Goal: Task Accomplishment & Management: Manage account settings

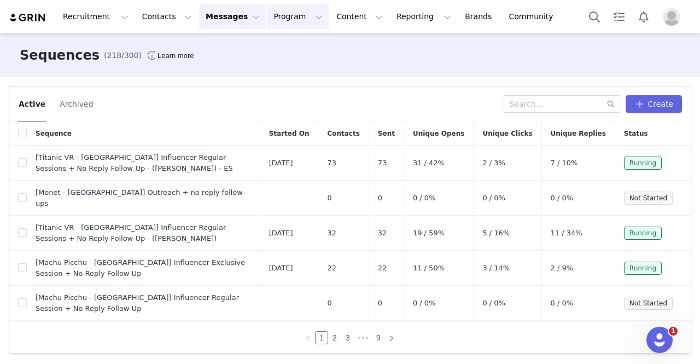
click at [267, 17] on button "Program Program" at bounding box center [298, 16] width 62 height 25
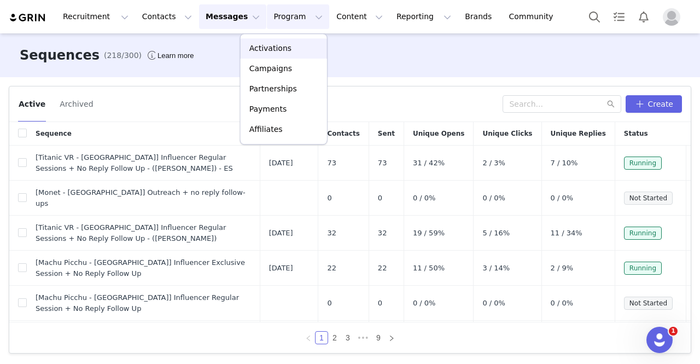
click at [266, 49] on p "Activations" at bounding box center [271, 48] width 42 height 11
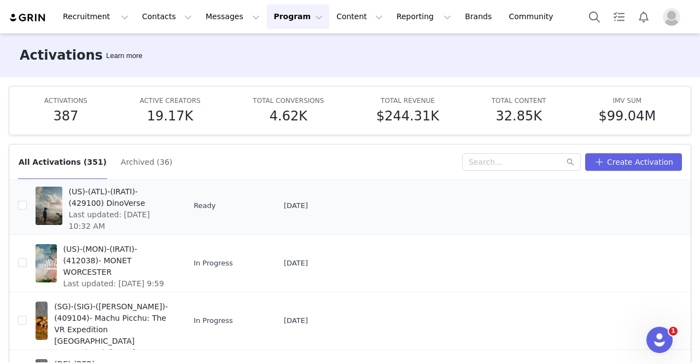
scroll to position [109, 0]
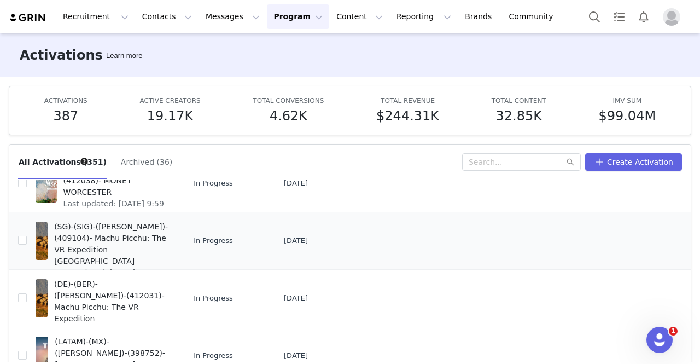
click at [98, 235] on span "(SG)-(SIG)-([PERSON_NAME])-(409104)- Machu Picchu: The VR Expedition [GEOGRAPHI…" at bounding box center [111, 244] width 115 height 46
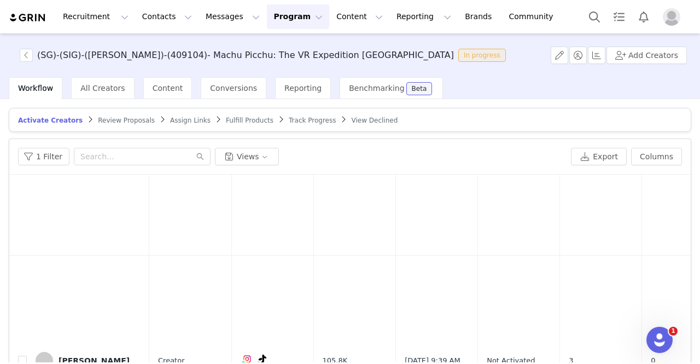
scroll to position [4104, 0]
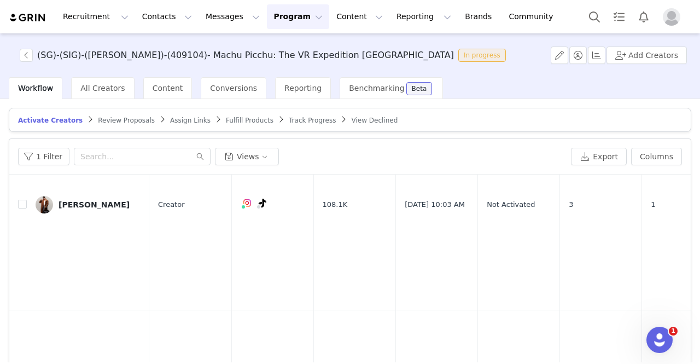
checkbox input "true"
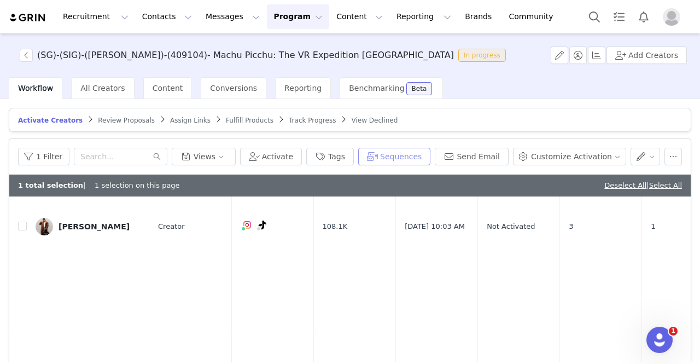
click at [416, 155] on button "Sequences" at bounding box center [394, 157] width 72 height 18
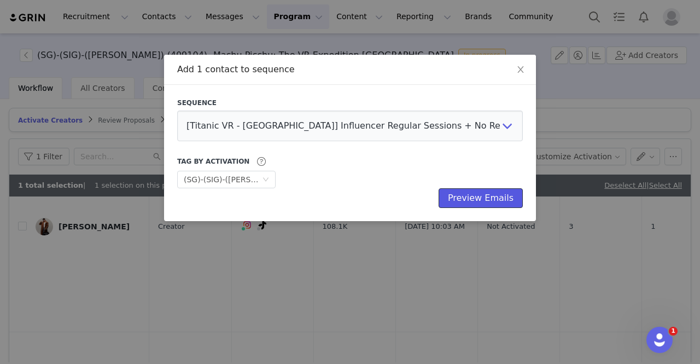
click at [470, 197] on button "Preview Emails" at bounding box center [481, 198] width 84 height 20
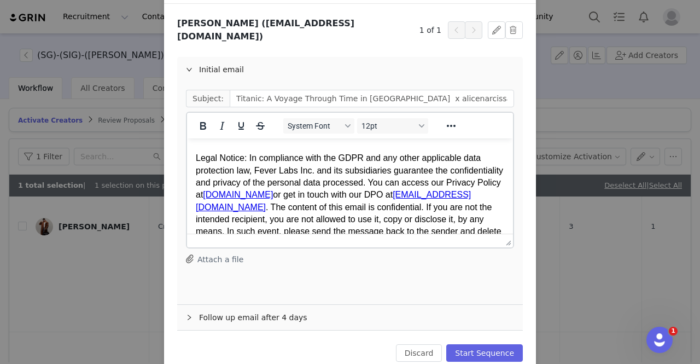
scroll to position [95, 0]
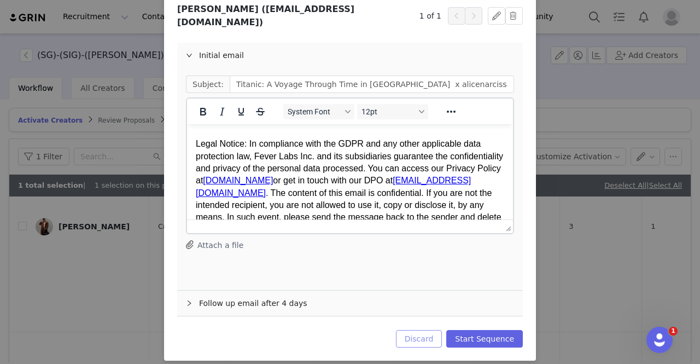
click at [421, 332] on button "Discard" at bounding box center [419, 339] width 47 height 18
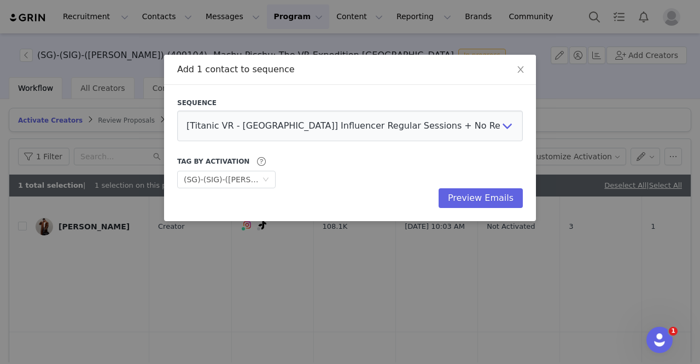
scroll to position [0, 0]
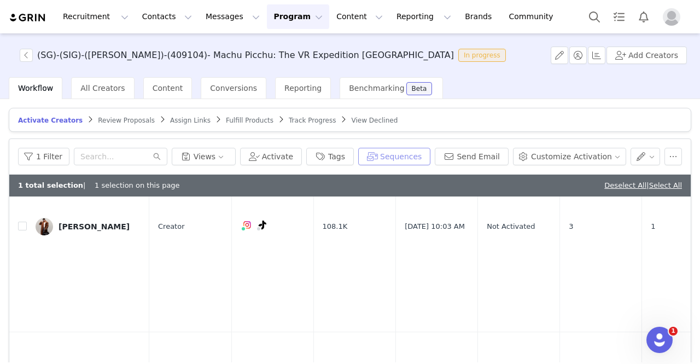
click at [401, 155] on button "Sequences" at bounding box center [394, 157] width 72 height 18
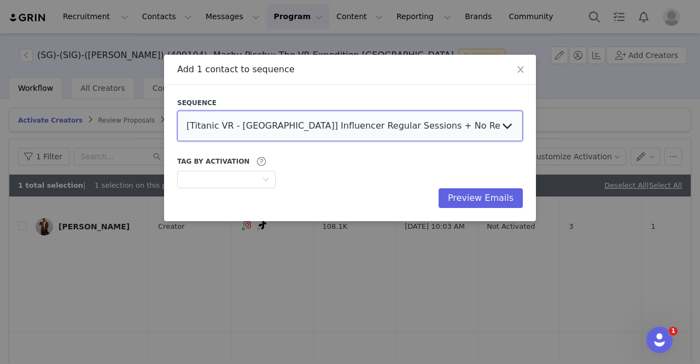
click at [228, 118] on select "[Titanic VR - [GEOGRAPHIC_DATA]] Influencer Regular Sessions + No Reply Follow …" at bounding box center [350, 126] width 346 height 31
select select "f1a34ba7-806c-4fc9-beac-6eb4455d2b1d"
click at [177, 111] on select "[Titanic VR - [GEOGRAPHIC_DATA]] Influencer Regular Sessions + No Reply Follow …" at bounding box center [350, 126] width 346 height 31
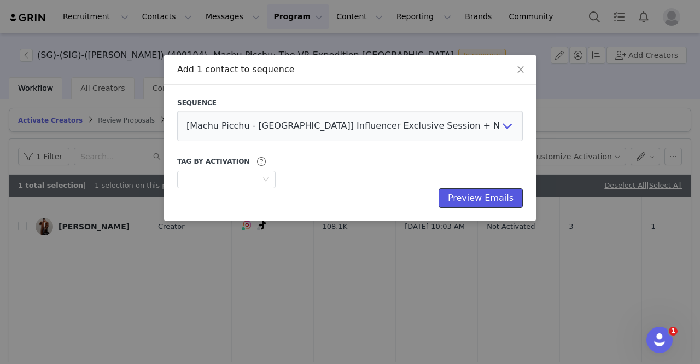
click at [487, 194] on button "Preview Emails" at bounding box center [481, 198] width 84 height 20
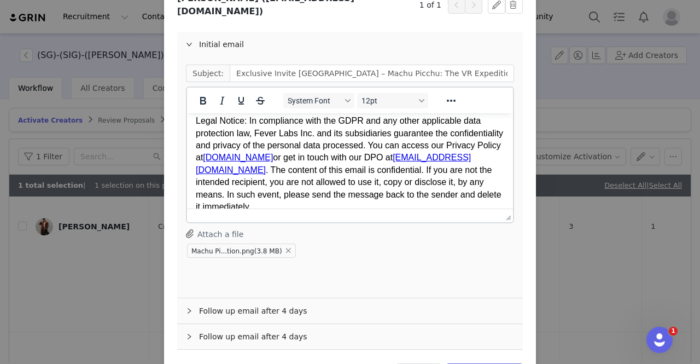
scroll to position [139, 0]
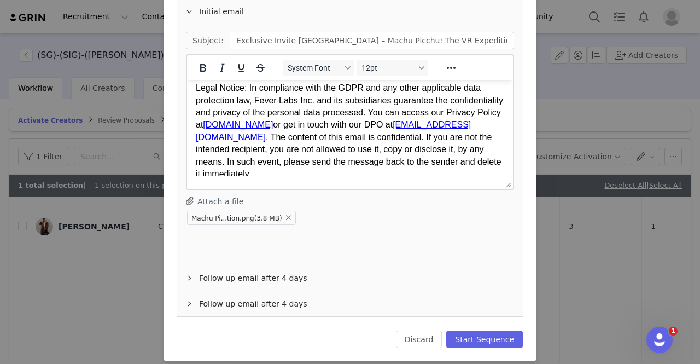
click at [286, 266] on div "Follow up email after 4 days" at bounding box center [350, 277] width 346 height 25
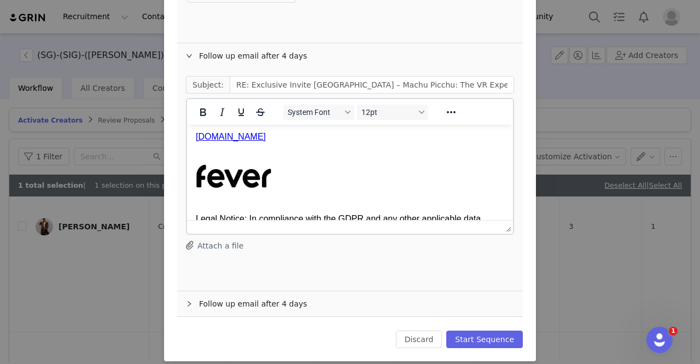
scroll to position [328, 0]
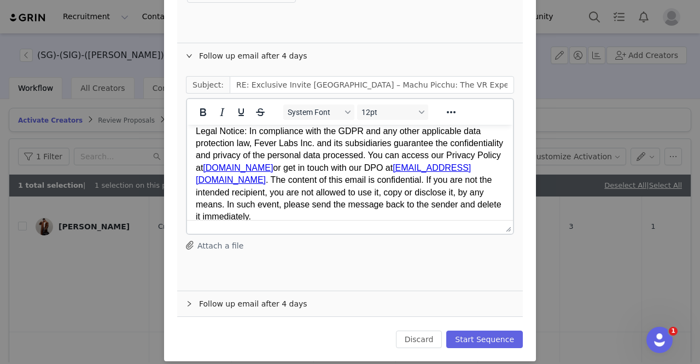
click at [226, 294] on div "Follow up email after 4 days" at bounding box center [350, 303] width 346 height 25
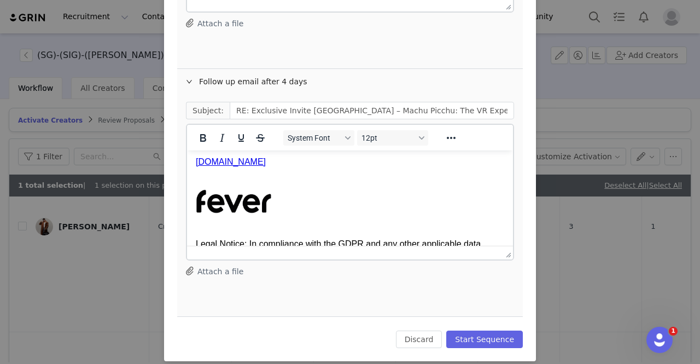
scroll to position [252, 0]
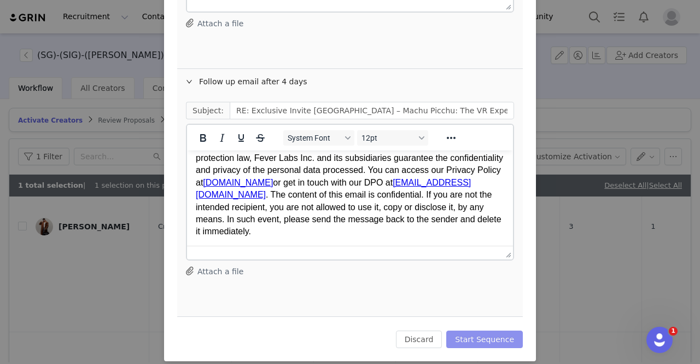
click at [484, 333] on button "Start Sequence" at bounding box center [485, 340] width 77 height 18
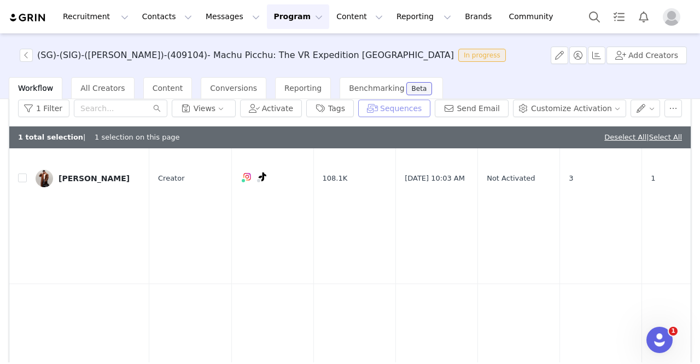
scroll to position [0, 0]
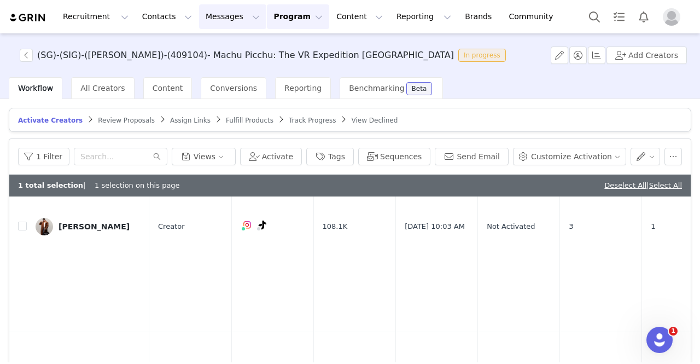
click at [210, 18] on button "Messages Messages" at bounding box center [232, 16] width 67 height 25
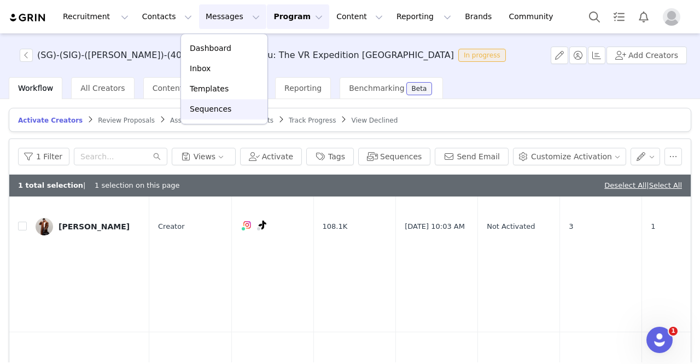
click at [217, 107] on p "Sequences" at bounding box center [211, 108] width 42 height 11
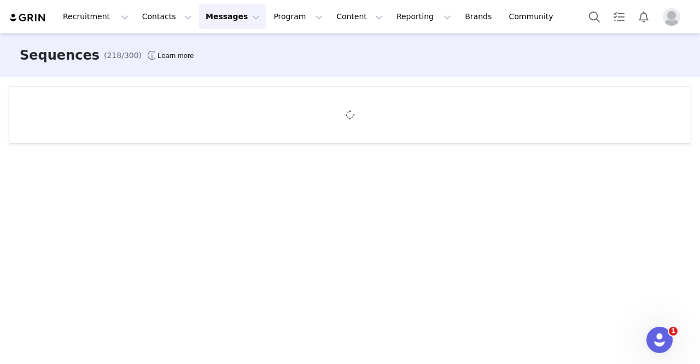
click at [39, 15] on img at bounding box center [28, 18] width 38 height 10
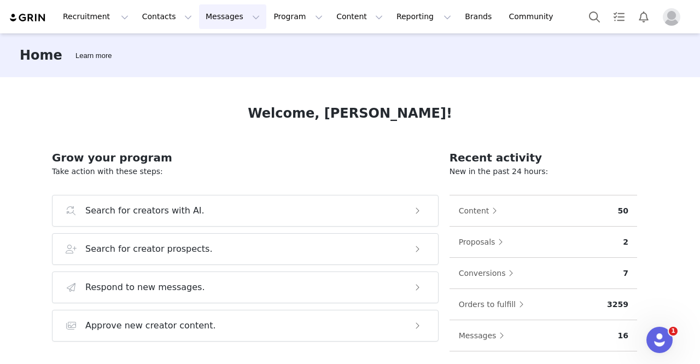
click at [206, 19] on button "Messages Messages" at bounding box center [232, 16] width 67 height 25
click at [207, 69] on p "Inbox" at bounding box center [200, 68] width 21 height 11
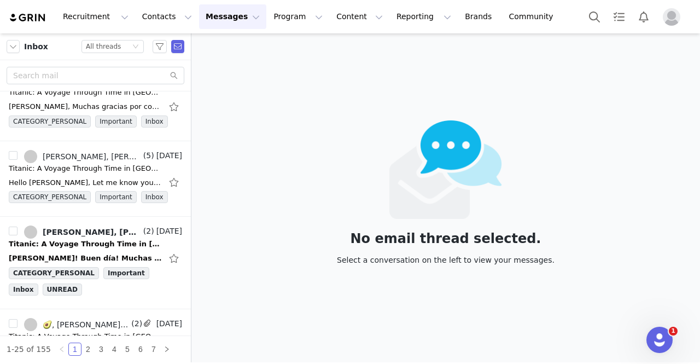
scroll to position [1423, 0]
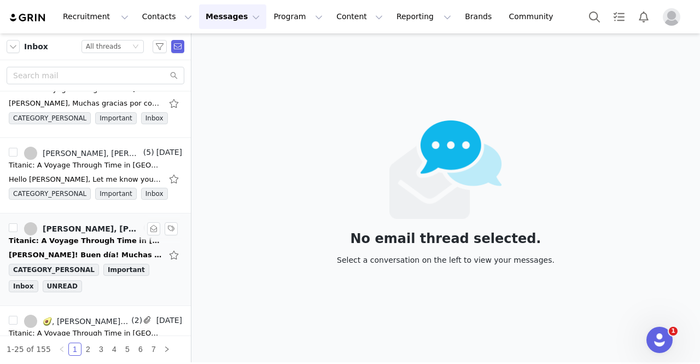
click at [102, 250] on div "[PERSON_NAME]! Buen día! Muchas gracias por la invitación, con gusto te compart…" at bounding box center [85, 255] width 153 height 11
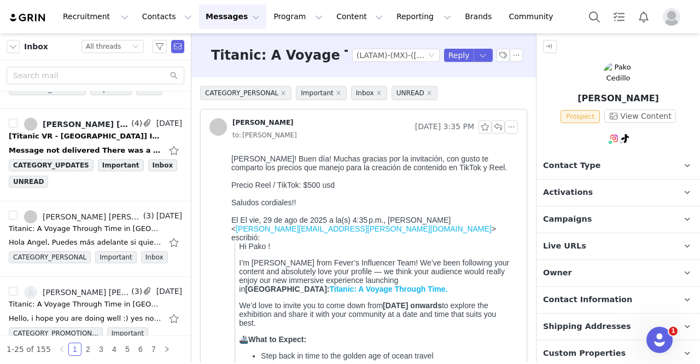
scroll to position [930, 0]
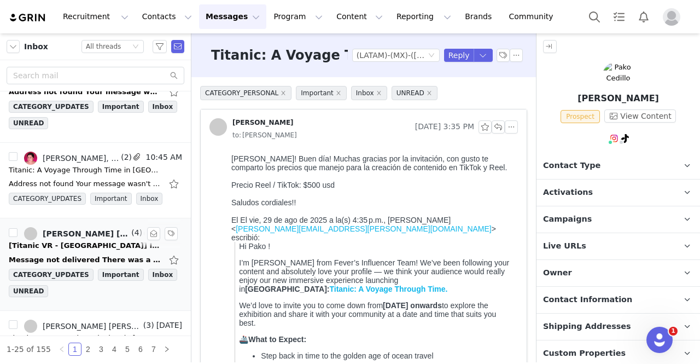
click at [94, 251] on div "Message not delivered There was a problem delivering your message to [EMAIL_ADD…" at bounding box center [95, 260] width 173 height 18
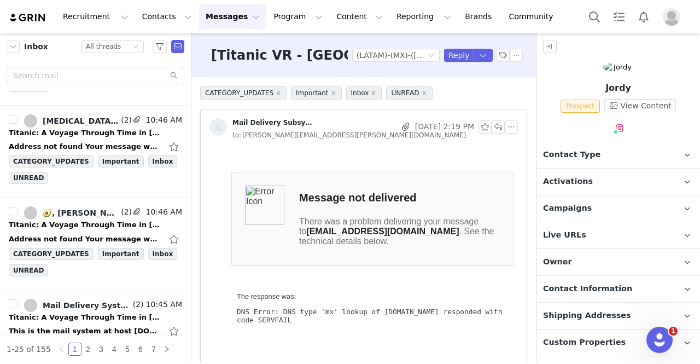
scroll to position [602, 0]
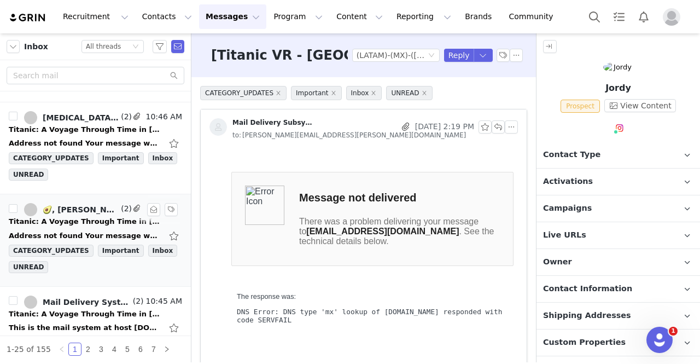
click at [106, 218] on div "Titanic: A Voyage Through Time in [GEOGRAPHIC_DATA] x guacamolecontotopos 🚢✨" at bounding box center [85, 221] width 153 height 11
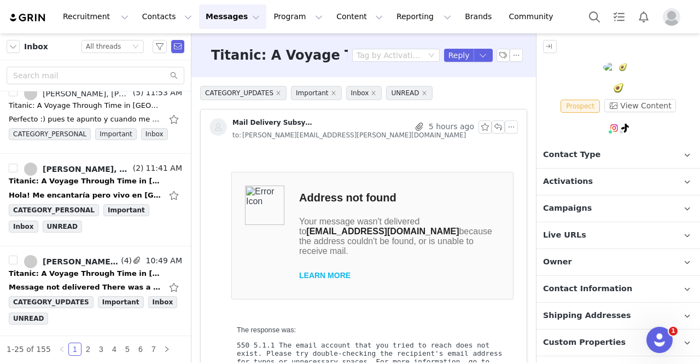
scroll to position [0, 0]
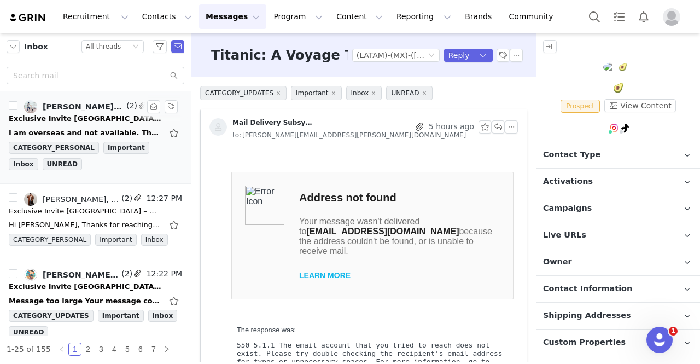
click at [59, 124] on div "I am overseas and not available. Thank you. Regards, [PERSON_NAME] On [DATE] 7:…" at bounding box center [95, 133] width 173 height 18
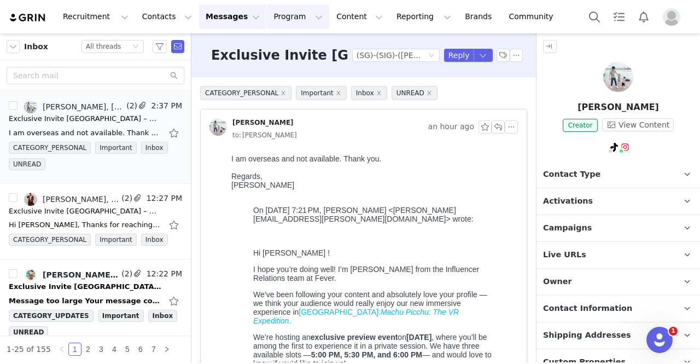
click at [267, 19] on button "Program Program" at bounding box center [298, 16] width 62 height 25
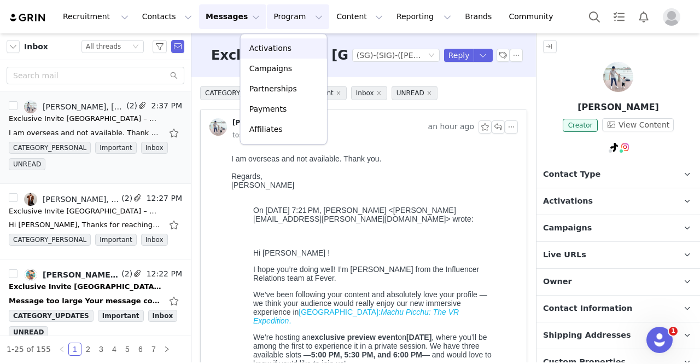
click at [278, 52] on p "Activations" at bounding box center [271, 48] width 42 height 11
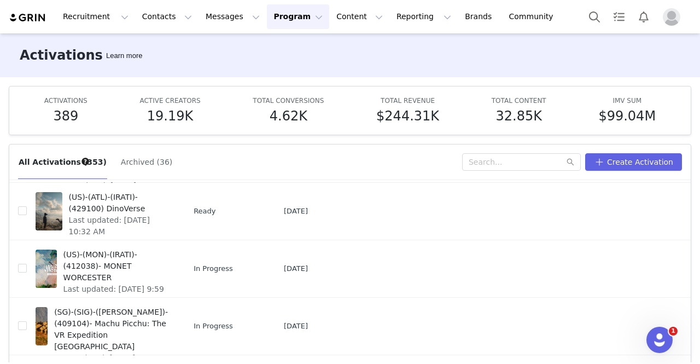
scroll to position [164, 0]
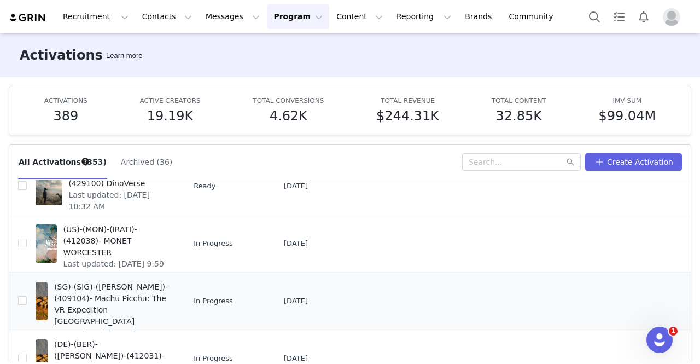
click at [118, 303] on span "(SG)-(SIG)-([PERSON_NAME])-(409104)- Machu Picchu: The VR Expedition [GEOGRAPHI…" at bounding box center [111, 304] width 115 height 46
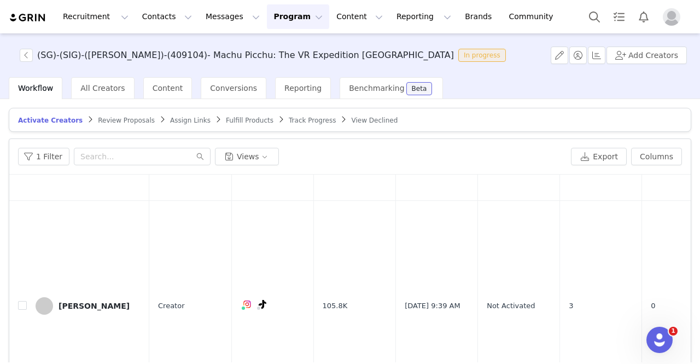
scroll to position [4393, 0]
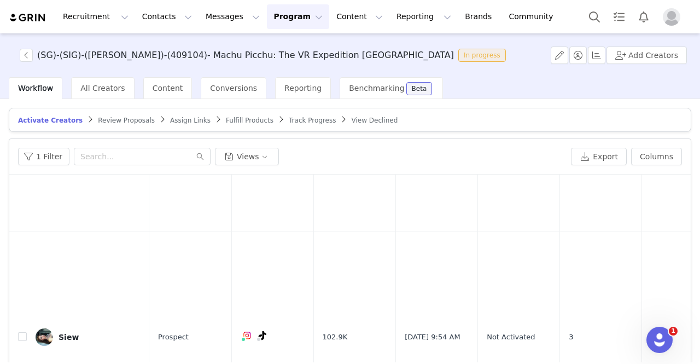
click at [274, 16] on button "Program Program" at bounding box center [298, 16] width 62 height 25
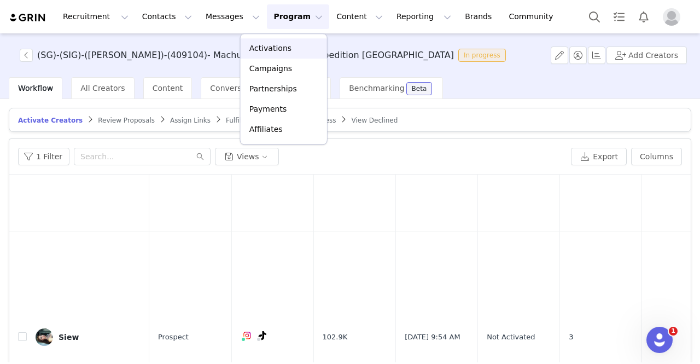
click at [270, 50] on p "Activations" at bounding box center [271, 48] width 42 height 11
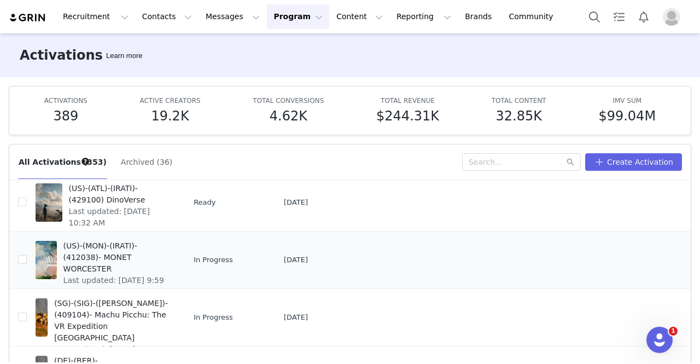
scroll to position [164, 0]
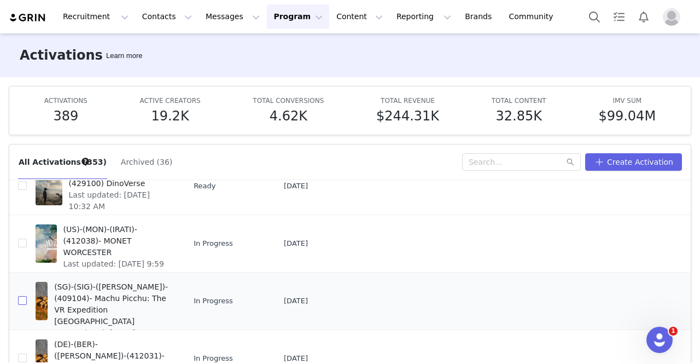
click at [24, 299] on input "checkbox" at bounding box center [22, 300] width 9 height 9
checkbox input "true"
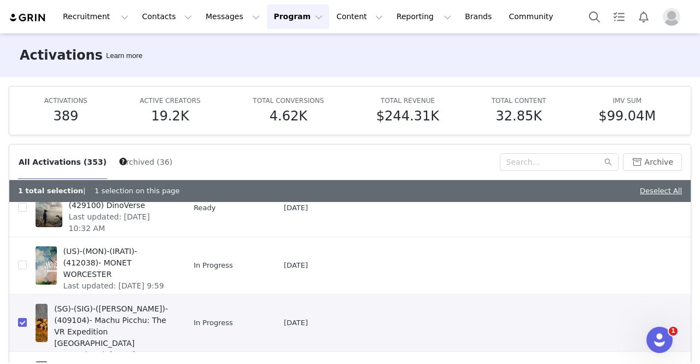
click at [112, 319] on span "(SG)-(SIG)-([PERSON_NAME])-(409104)- Machu Picchu: The VR Expedition [GEOGRAPHI…" at bounding box center [111, 326] width 115 height 46
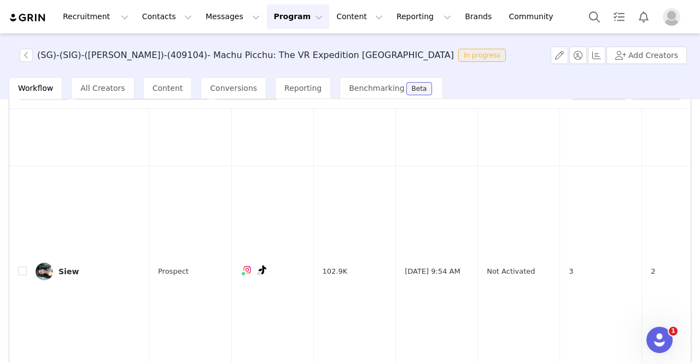
scroll to position [112, 0]
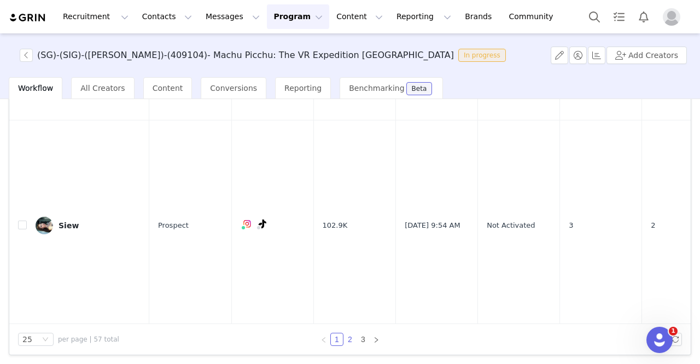
click at [349, 335] on link "2" at bounding box center [350, 339] width 12 height 12
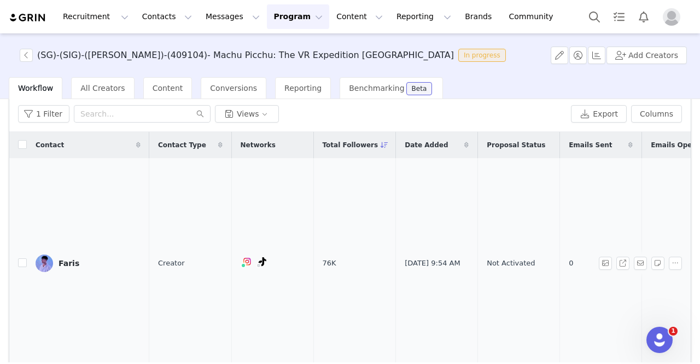
scroll to position [0, 0]
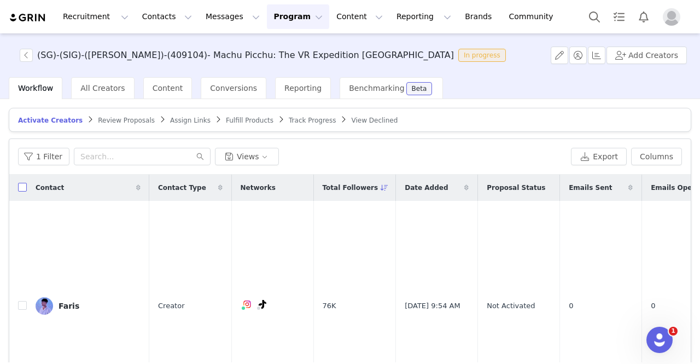
click at [24, 185] on input "checkbox" at bounding box center [22, 187] width 9 height 9
checkbox input "true"
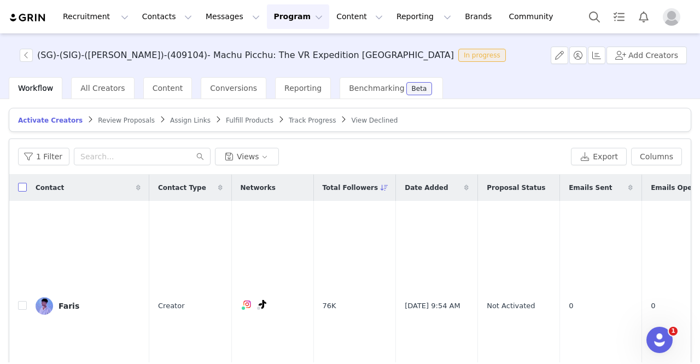
checkbox input "true"
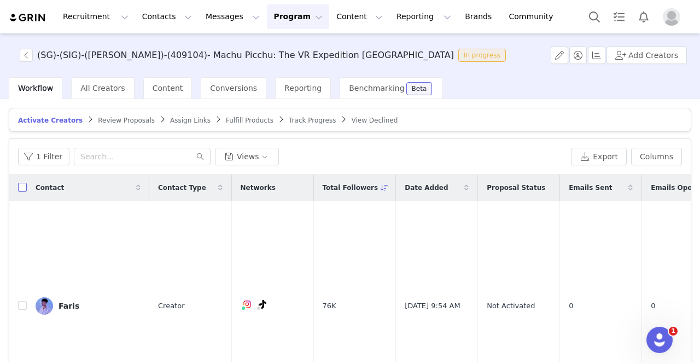
checkbox input "true"
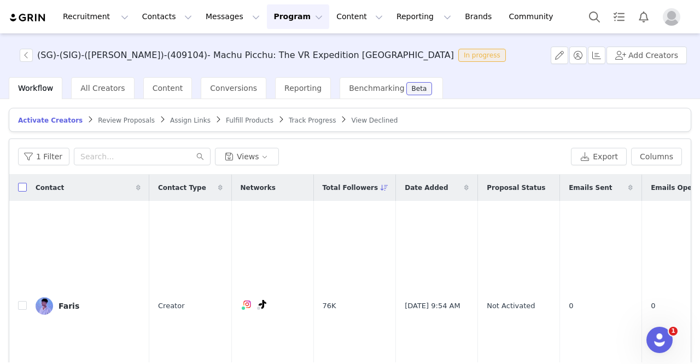
checkbox input "true"
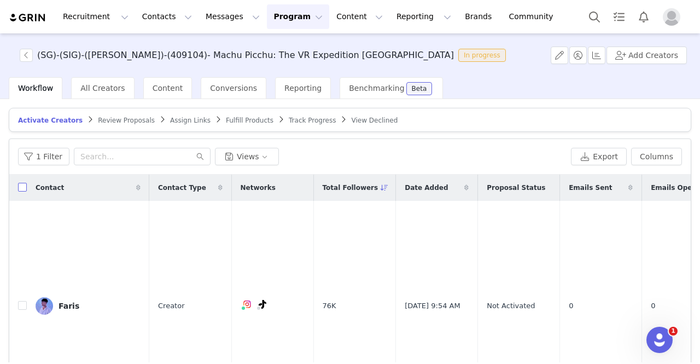
checkbox input "true"
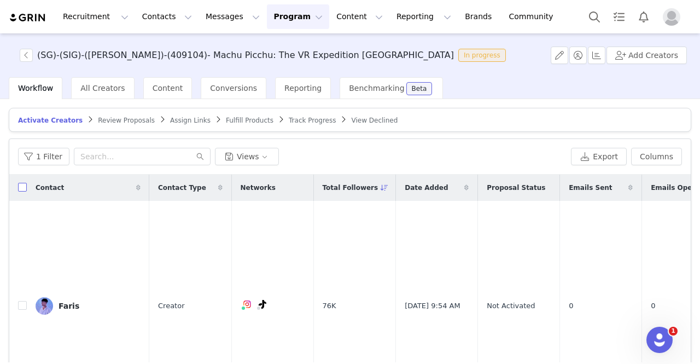
checkbox input "true"
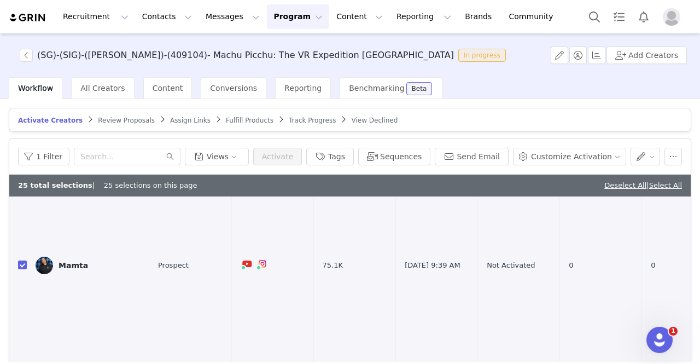
scroll to position [274, 0]
click at [418, 157] on button "Sequences" at bounding box center [394, 157] width 72 height 18
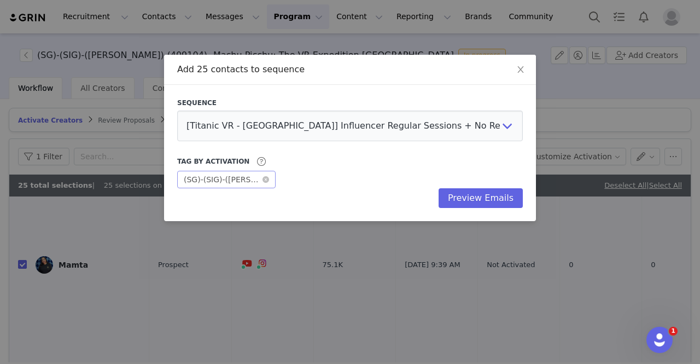
click at [248, 181] on div "(SG)-(SIG)-([PERSON_NAME])-(409104)- Machu Picchu: The VR Expedition [GEOGRAPHI…" at bounding box center [223, 179] width 78 height 16
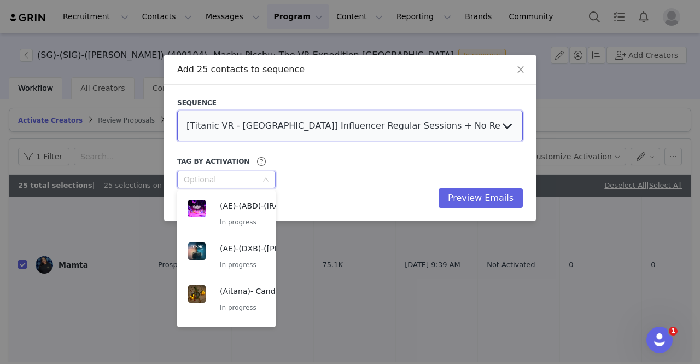
click at [254, 127] on select "[Titanic VR - [GEOGRAPHIC_DATA]] Influencer Regular Sessions + No Reply Follow …" at bounding box center [350, 126] width 346 height 31
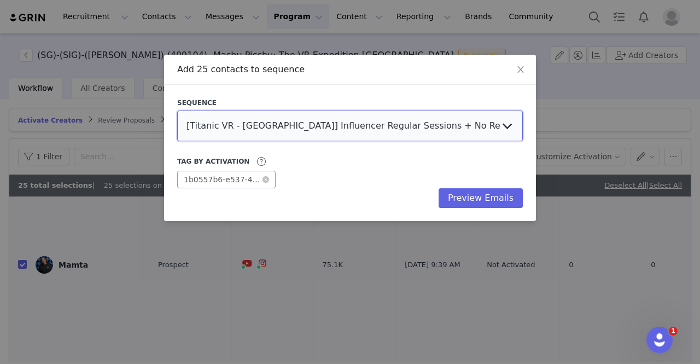
select select "f1a34ba7-806c-4fc9-beac-6eb4455d2b1d"
click at [177, 111] on select "[Titanic VR - [GEOGRAPHIC_DATA]] Influencer Regular Sessions + No Reply Follow …" at bounding box center [350, 126] width 346 height 31
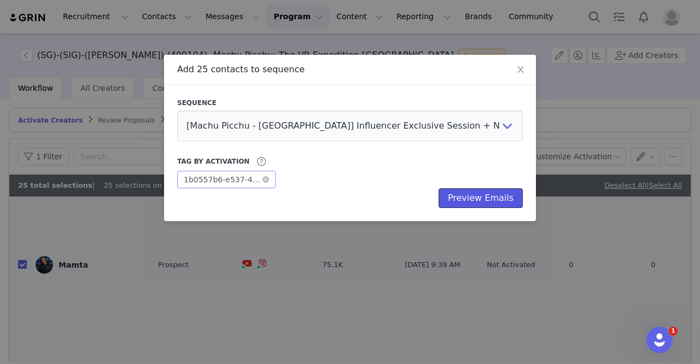
click at [480, 197] on button "Preview Emails" at bounding box center [481, 198] width 84 height 20
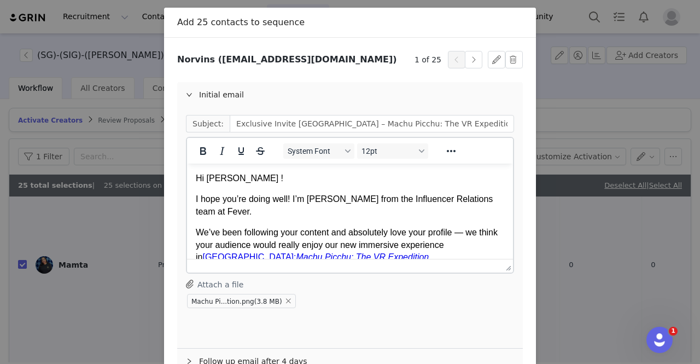
scroll to position [139, 0]
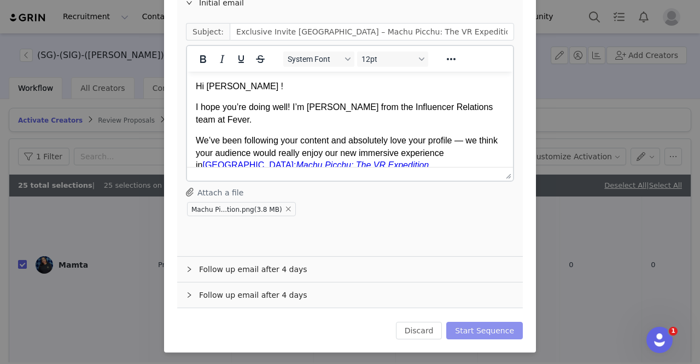
click at [501, 330] on button "Start Sequence" at bounding box center [485, 331] width 77 height 18
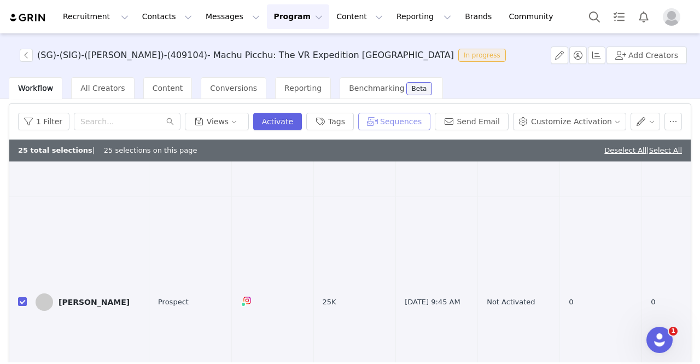
scroll to position [112, 0]
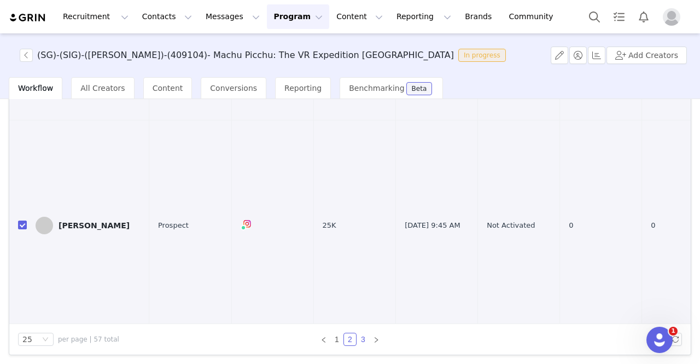
click at [362, 338] on link "3" at bounding box center [363, 339] width 12 height 12
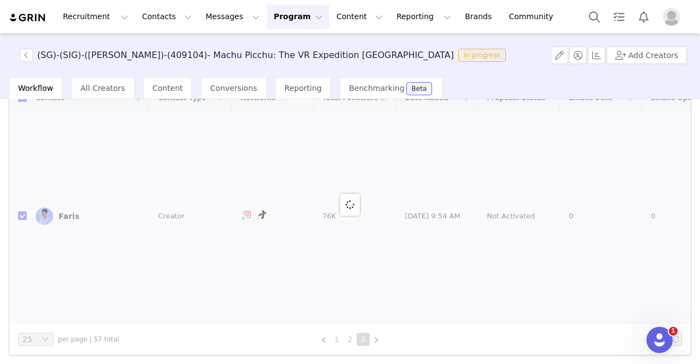
checkbox input "false"
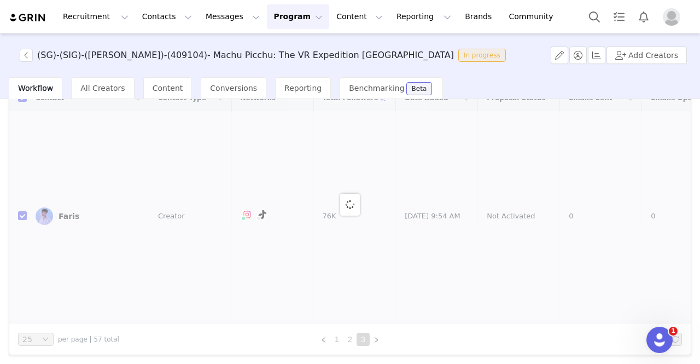
checkbox input "false"
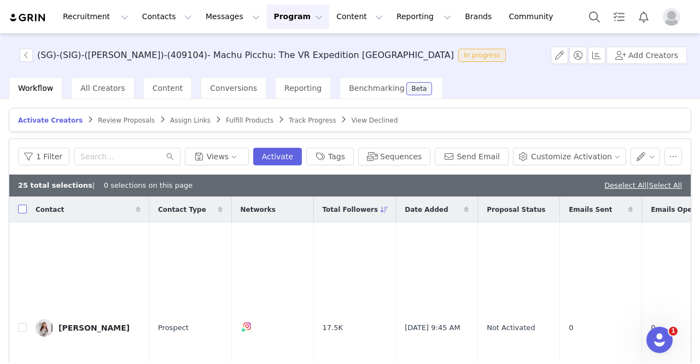
click at [24, 210] on input "checkbox" at bounding box center [22, 209] width 9 height 9
checkbox input "true"
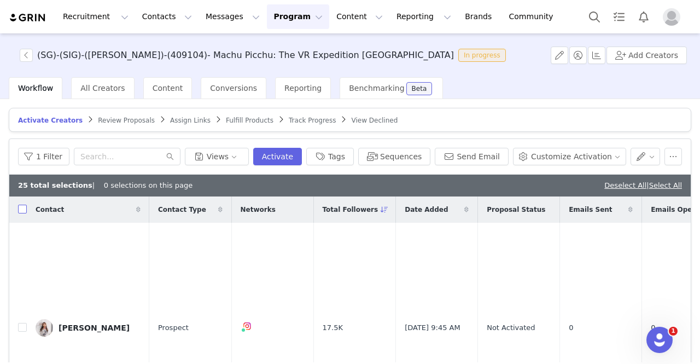
checkbox input "true"
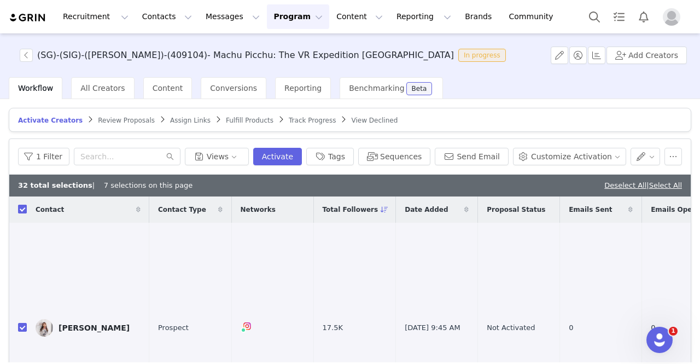
click at [25, 206] on input "checkbox" at bounding box center [22, 209] width 9 height 9
checkbox input "false"
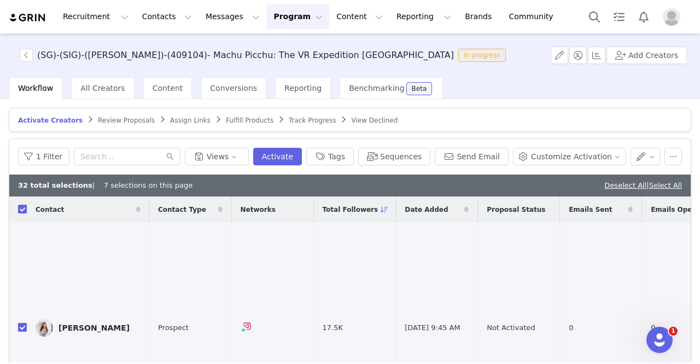
checkbox input "false"
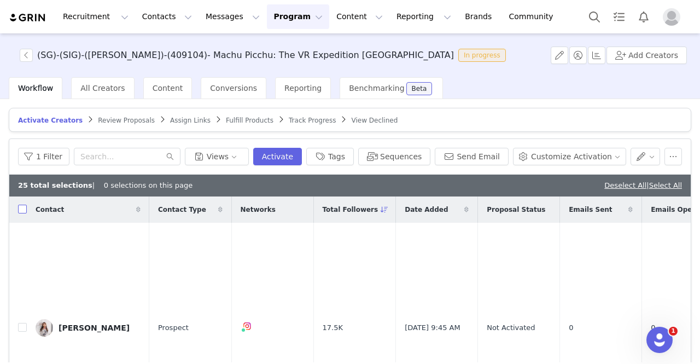
click at [24, 208] on input "checkbox" at bounding box center [22, 209] width 9 height 9
checkbox input "true"
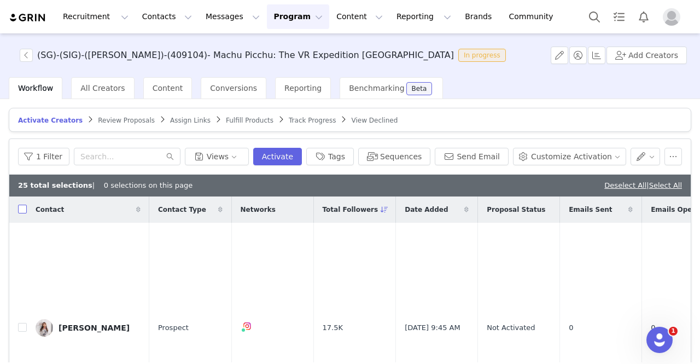
checkbox input "true"
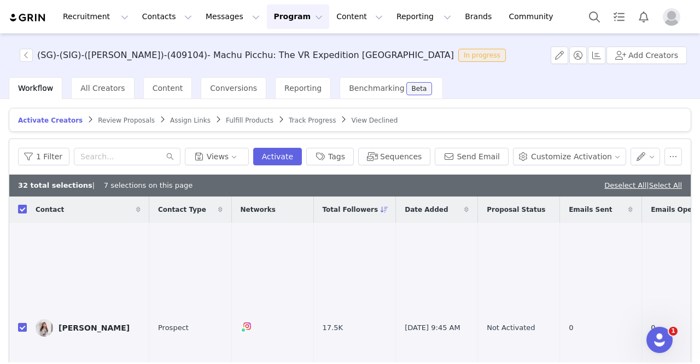
click at [25, 208] on input "checkbox" at bounding box center [22, 209] width 9 height 9
checkbox input "false"
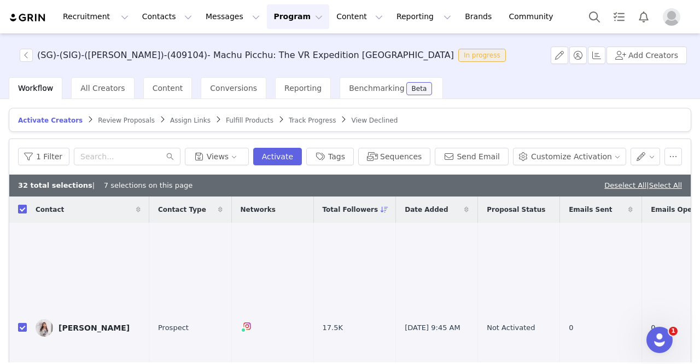
checkbox input "false"
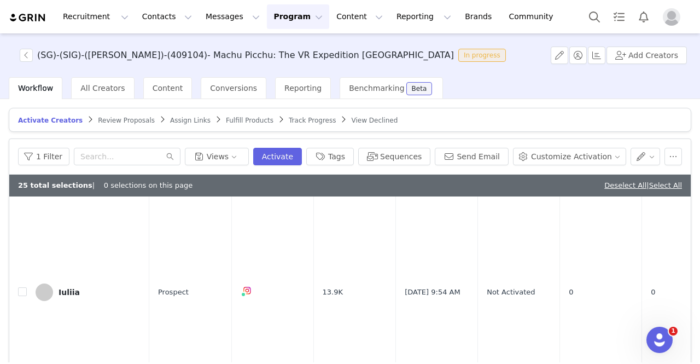
scroll to position [112, 0]
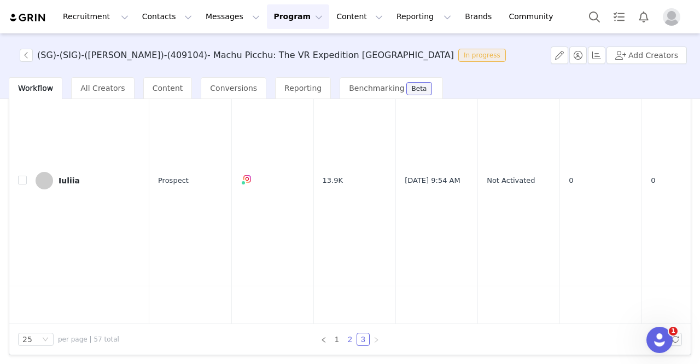
click at [347, 335] on link "2" at bounding box center [350, 339] width 12 height 12
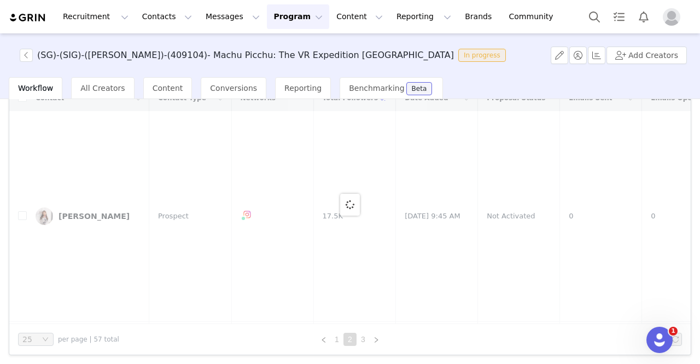
checkbox input "true"
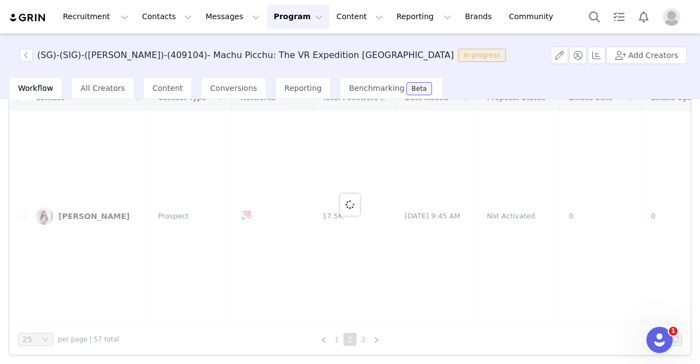
checkbox input "true"
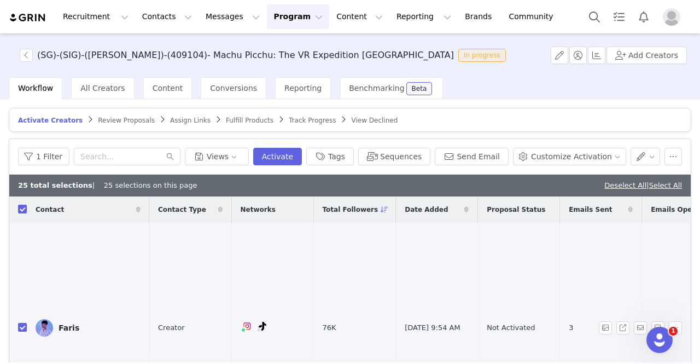
click at [20, 207] on input "checkbox" at bounding box center [22, 209] width 9 height 9
checkbox input "false"
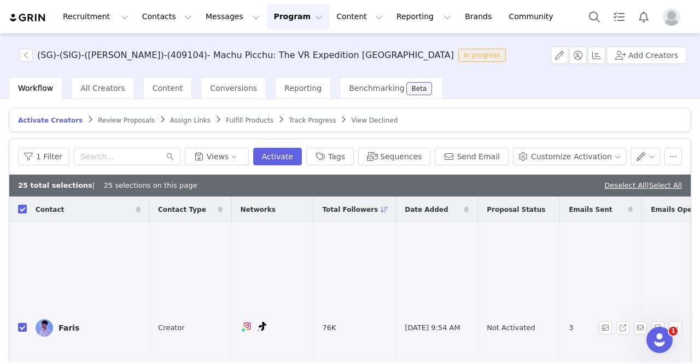
checkbox input "false"
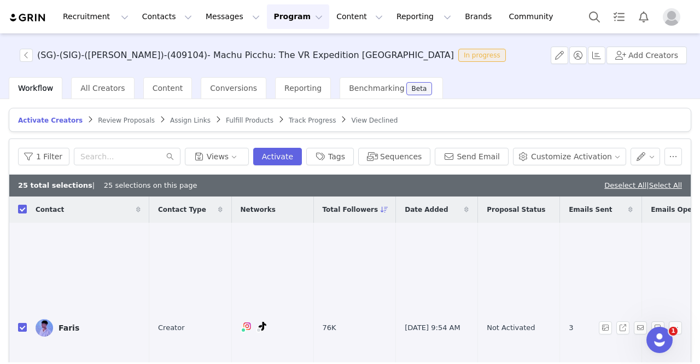
checkbox input "false"
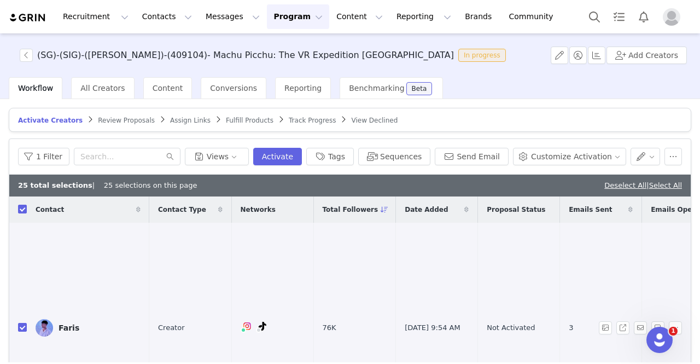
checkbox input "false"
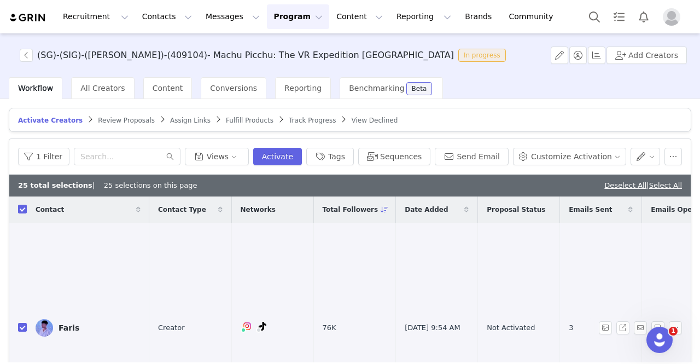
checkbox input "false"
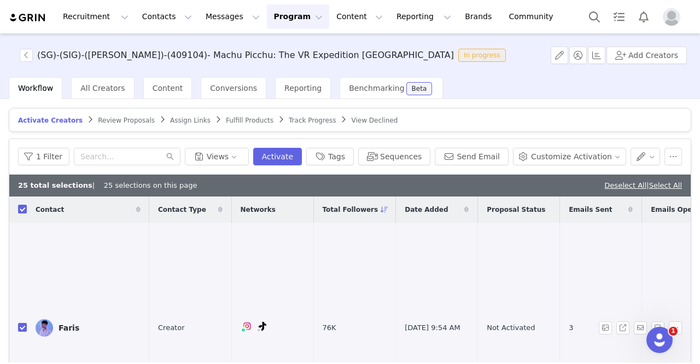
checkbox input "false"
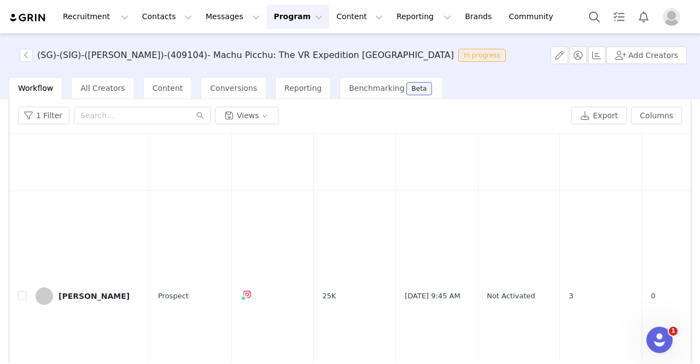
scroll to position [112, 0]
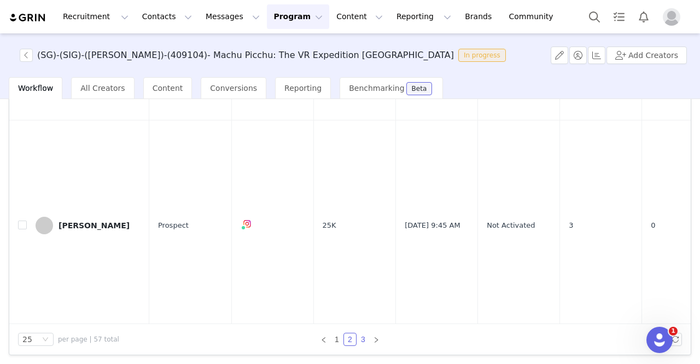
click at [359, 337] on link "3" at bounding box center [363, 339] width 12 height 12
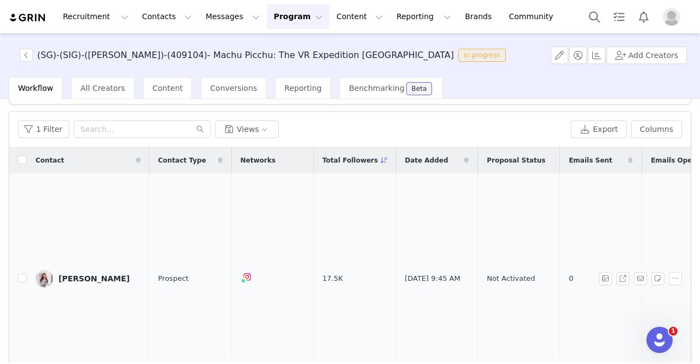
scroll to position [0, 0]
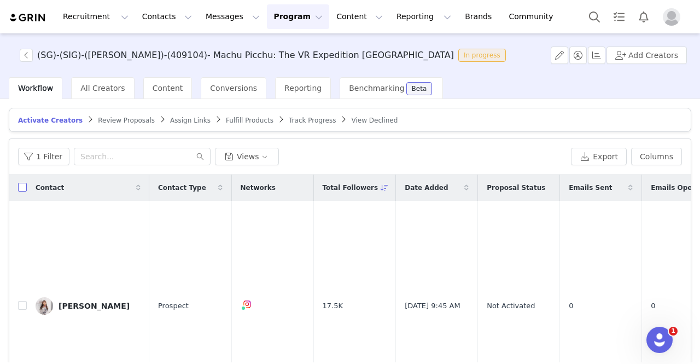
click at [25, 186] on input "checkbox" at bounding box center [22, 187] width 9 height 9
checkbox input "true"
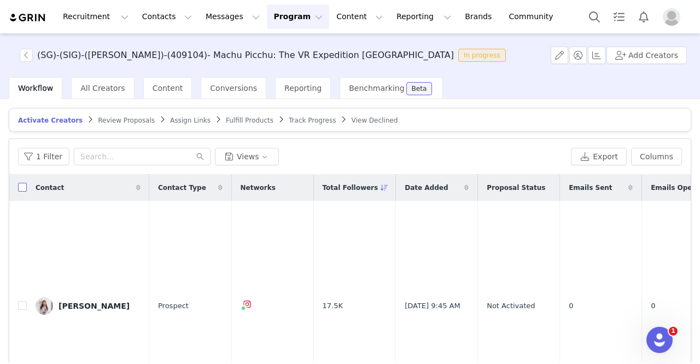
checkbox input "true"
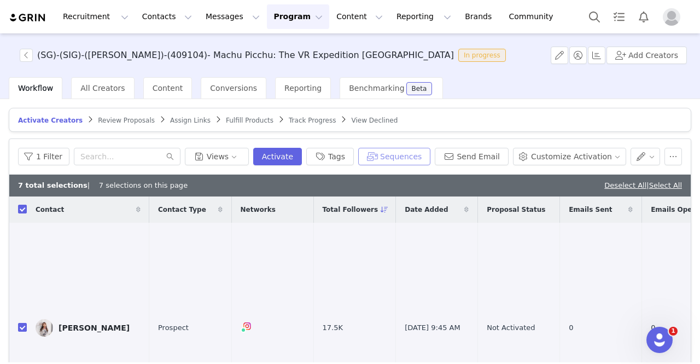
click at [419, 163] on button "Sequences" at bounding box center [394, 157] width 72 height 18
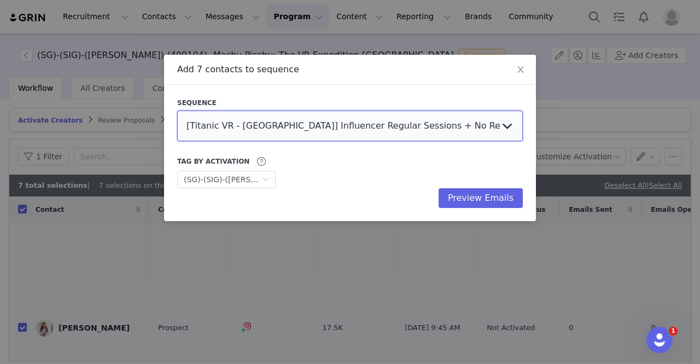
click at [300, 122] on select "[Titanic VR - [GEOGRAPHIC_DATA]] Influencer Regular Sessions + No Reply Follow …" at bounding box center [350, 126] width 346 height 31
select select "f1a34ba7-806c-4fc9-beac-6eb4455d2b1d"
click at [177, 111] on select "[Titanic VR - [GEOGRAPHIC_DATA]] Influencer Regular Sessions + No Reply Follow …" at bounding box center [350, 126] width 346 height 31
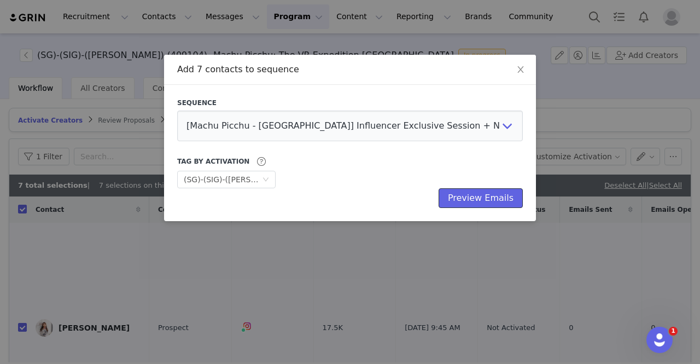
click at [511, 202] on button "Preview Emails" at bounding box center [481, 198] width 84 height 20
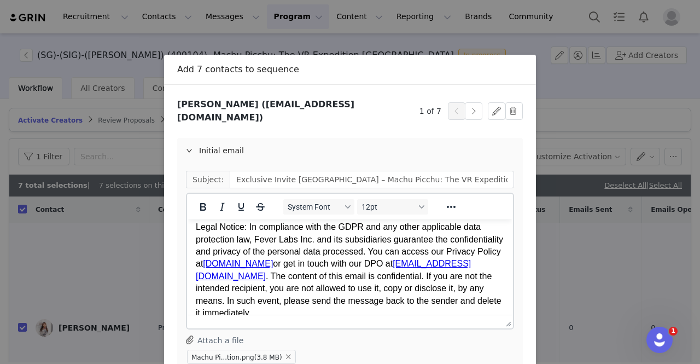
scroll to position [139, 0]
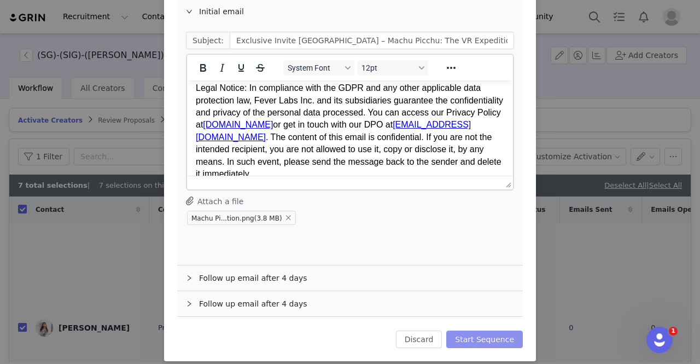
click at [475, 331] on button "Start Sequence" at bounding box center [485, 340] width 77 height 18
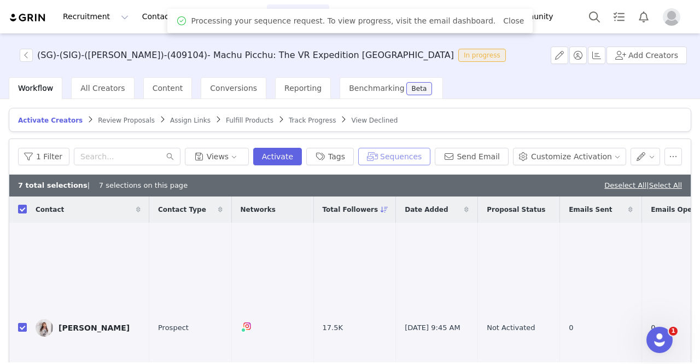
scroll to position [0, 0]
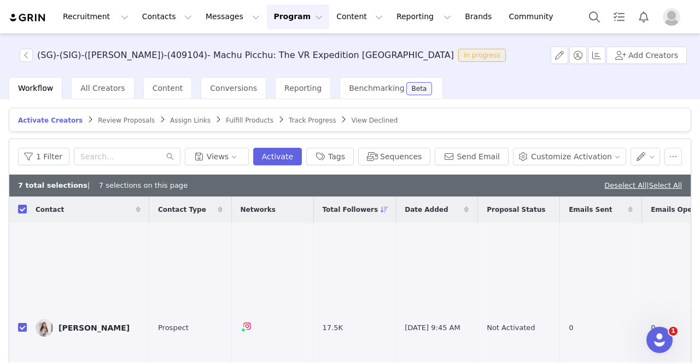
click at [13, 205] on th at bounding box center [18, 209] width 18 height 26
click at [24, 207] on input "checkbox" at bounding box center [22, 209] width 9 height 9
checkbox input "false"
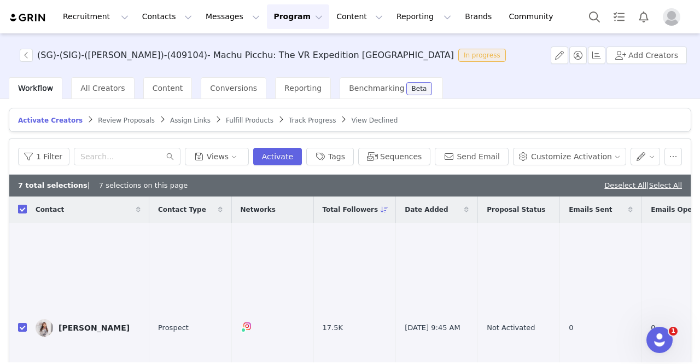
checkbox input "false"
